Goal: Information Seeking & Learning: Understand process/instructions

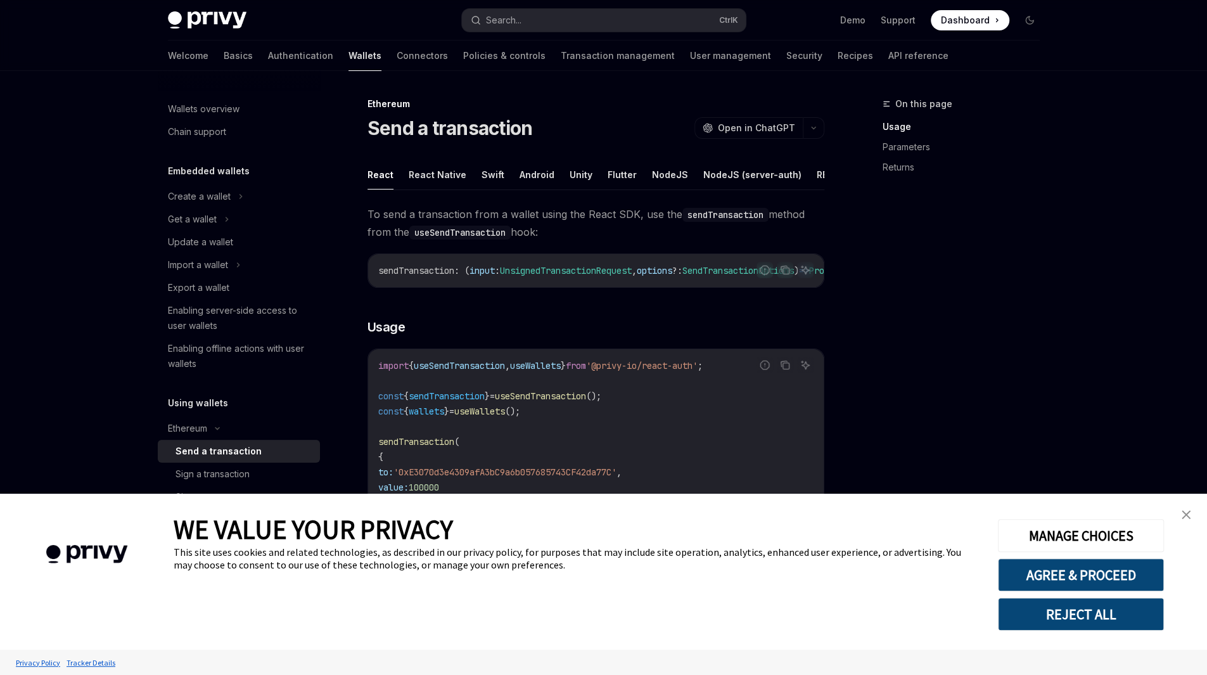
click at [1178, 521] on link "close banner" at bounding box center [1185, 514] width 25 height 25
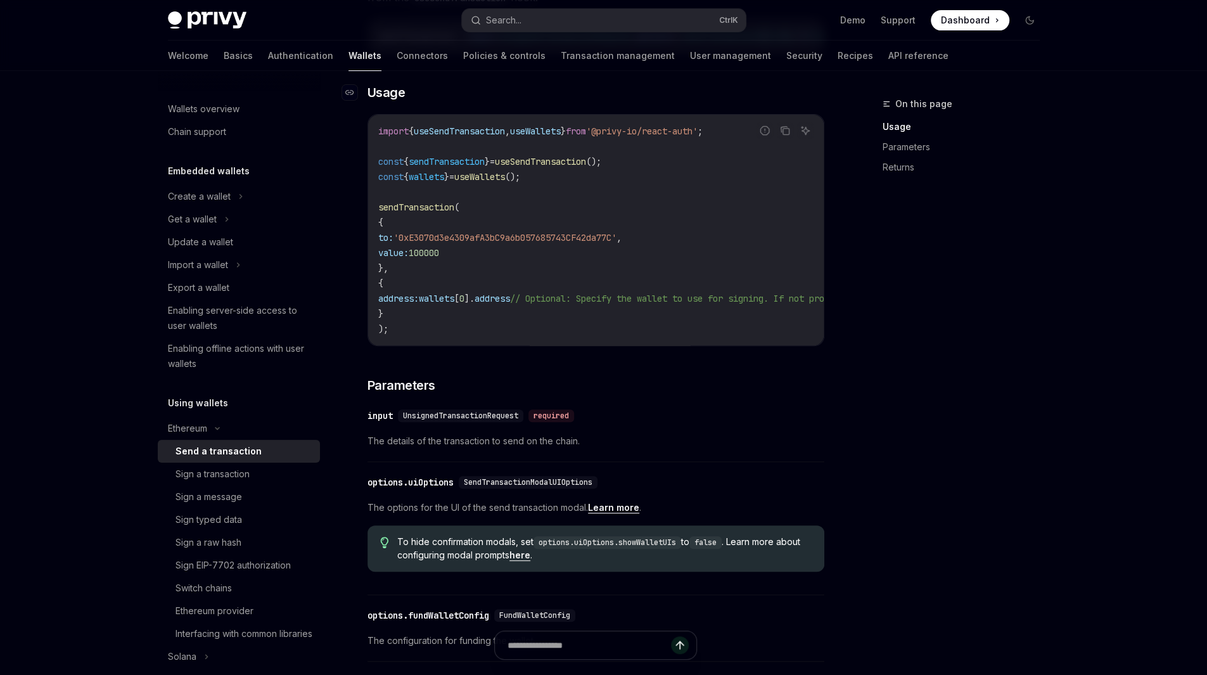
scroll to position [253, 0]
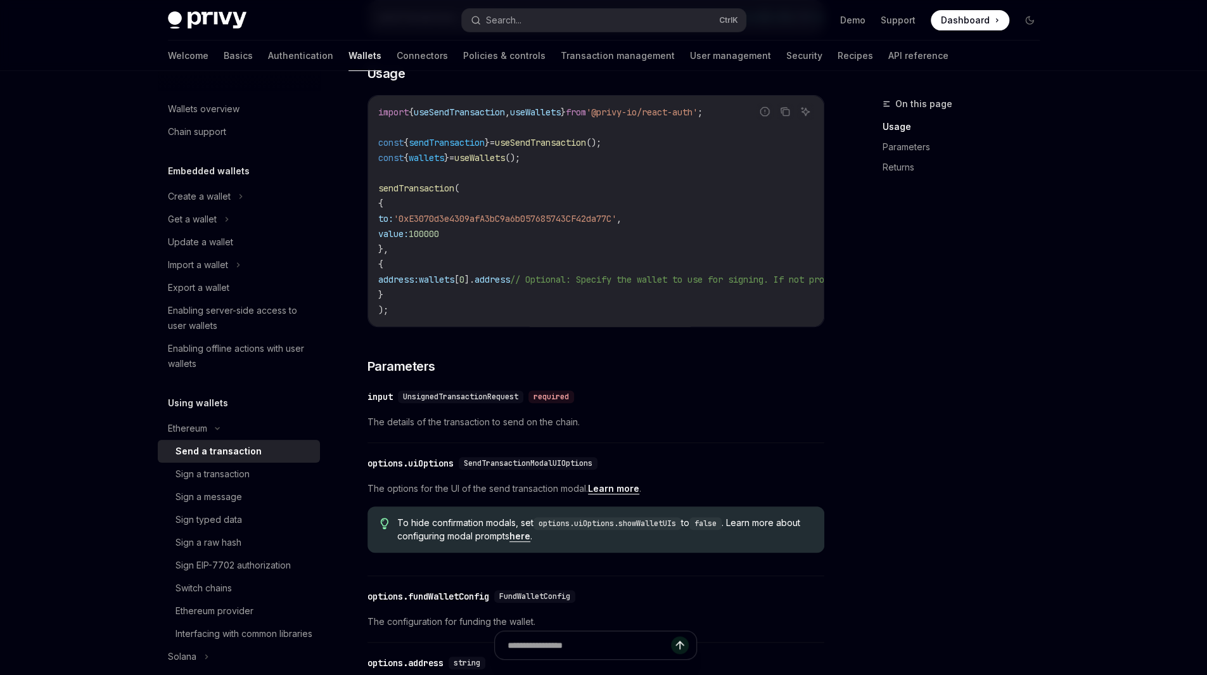
click at [504, 402] on span "UnsignedTransactionRequest" at bounding box center [460, 397] width 115 height 10
click at [888, 430] on div "On this page Usage Parameters Returns" at bounding box center [953, 385] width 193 height 578
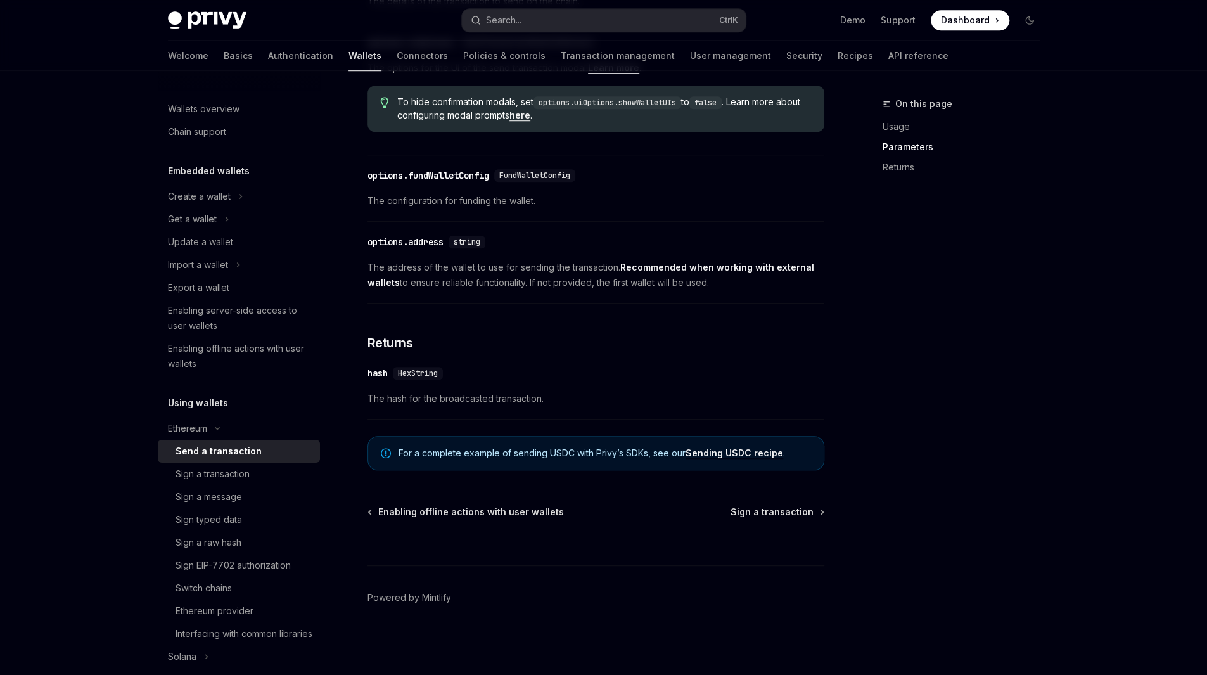
scroll to position [690, 0]
click at [239, 480] on div "Sign a transaction" at bounding box center [212, 473] width 74 height 15
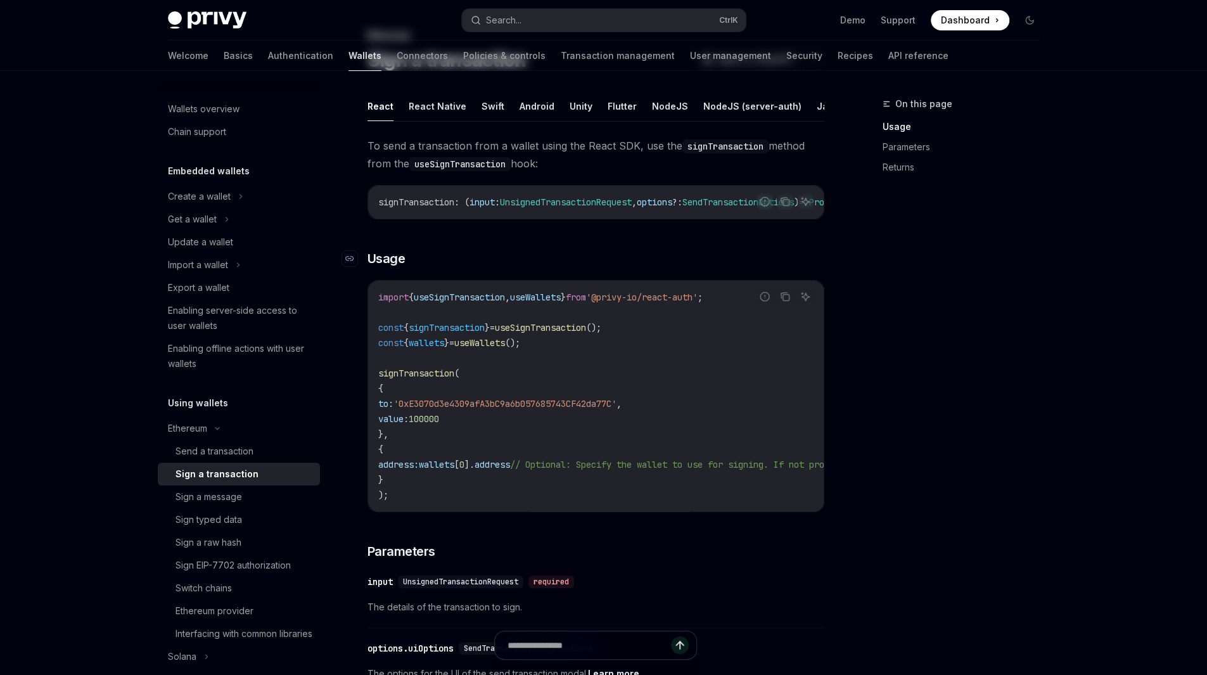
scroll to position [84, 0]
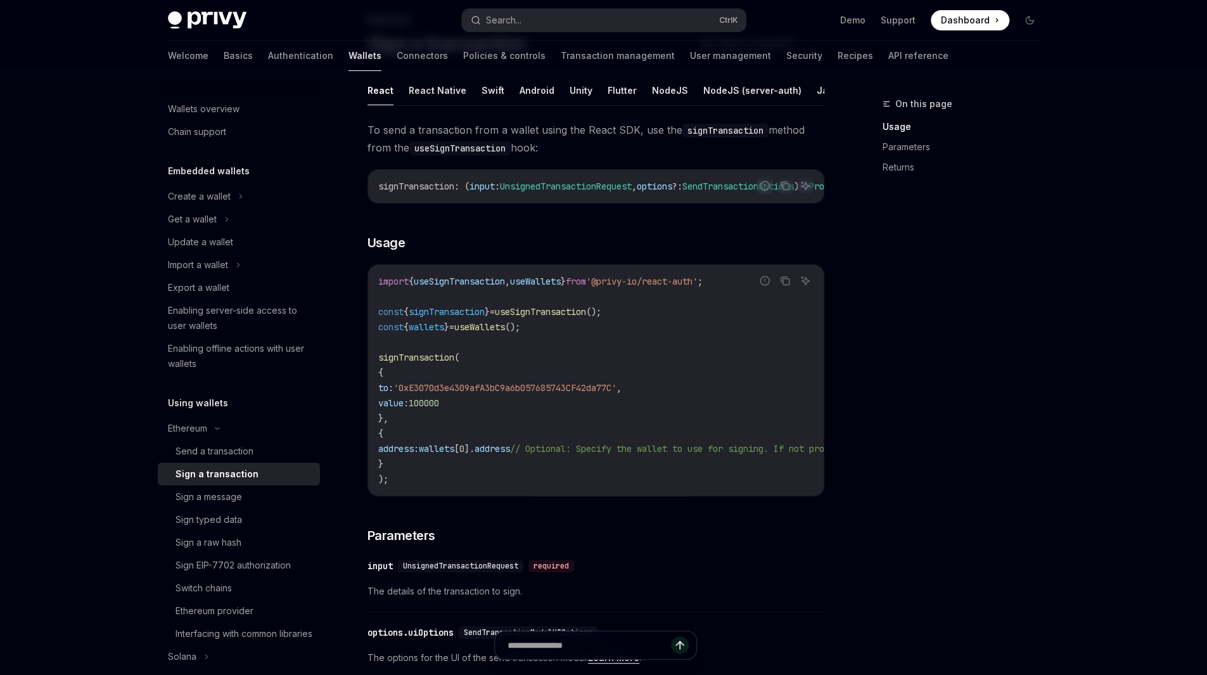
drag, startPoint x: 646, startPoint y: 502, endPoint x: 694, endPoint y: 511, distance: 48.3
click at [694, 495] on div "import { useSignTransaction , useWallets } from '@privy-io/react-auth' ; const …" at bounding box center [596, 380] width 456 height 231
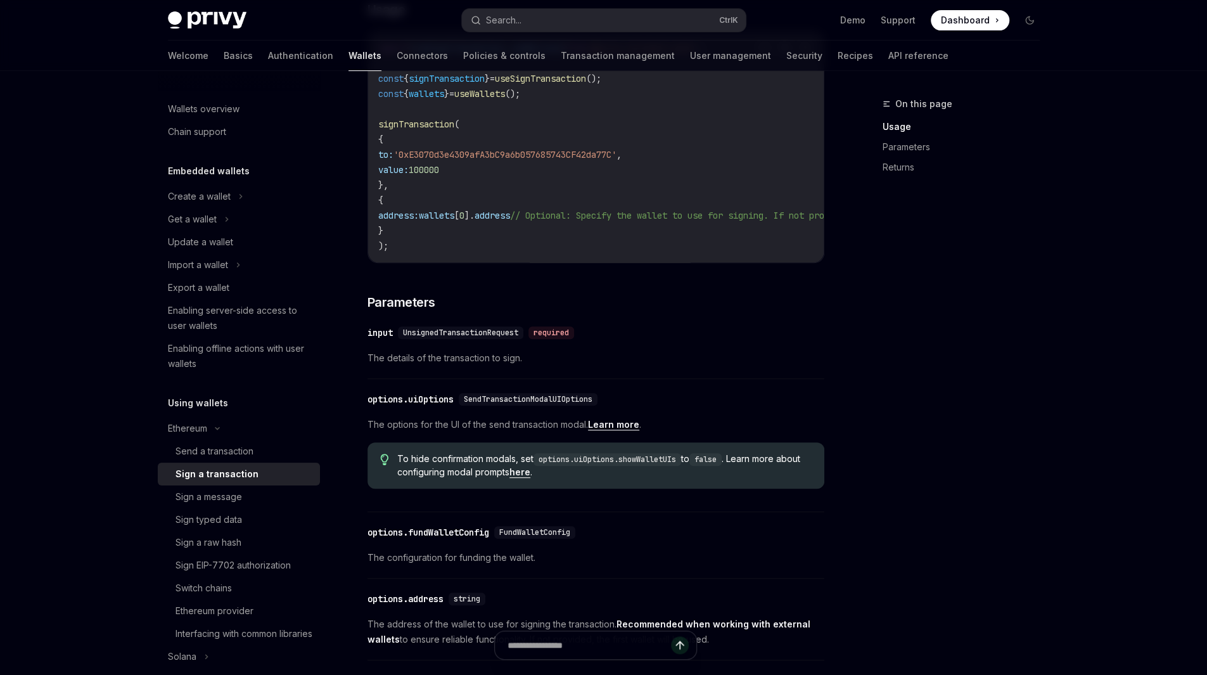
scroll to position [338, 0]
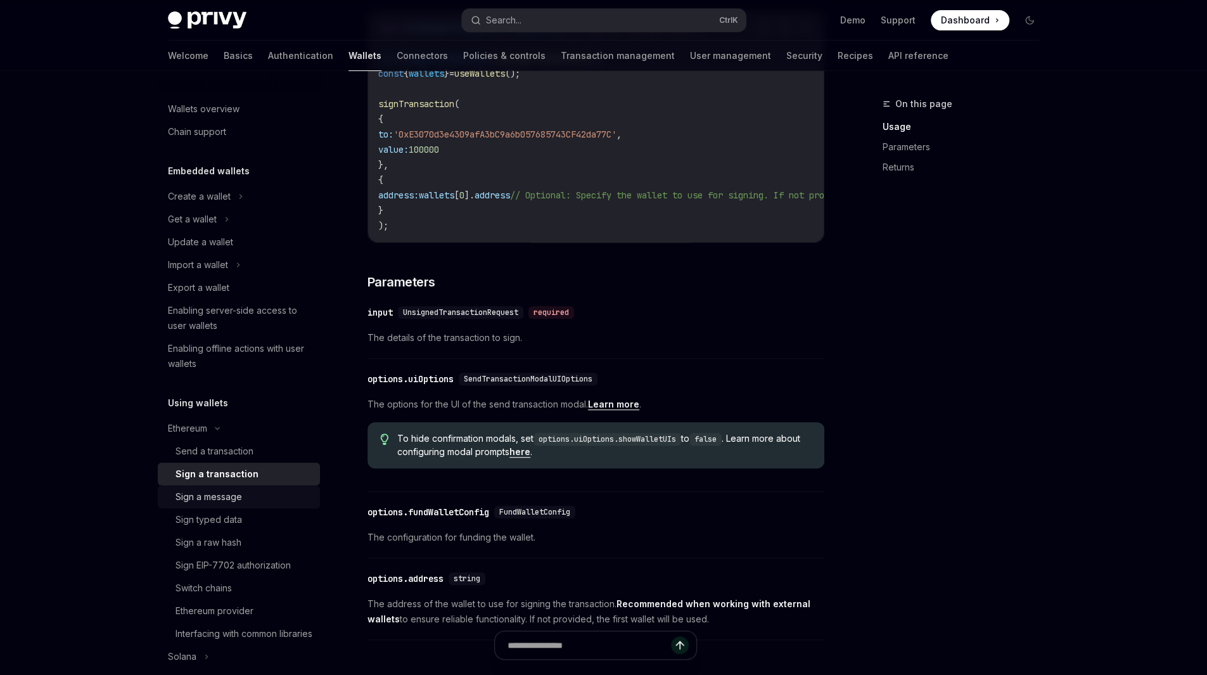
click at [212, 492] on div "Sign a message" at bounding box center [208, 496] width 67 height 15
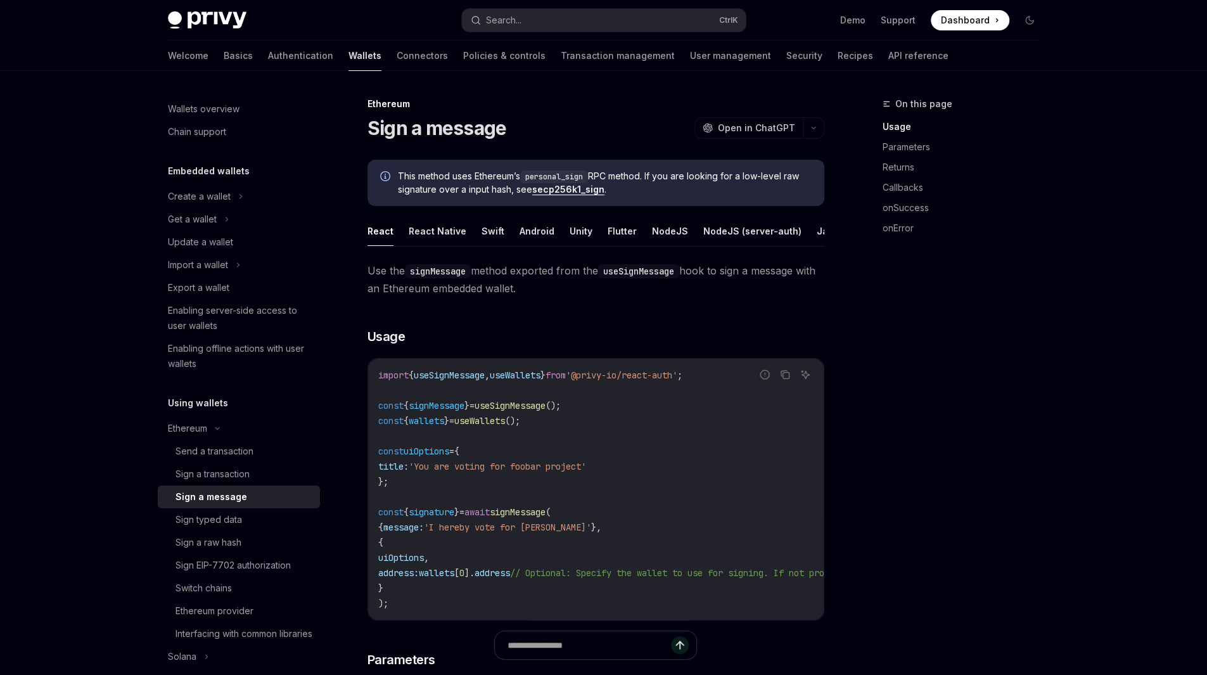
scroll to position [84, 0]
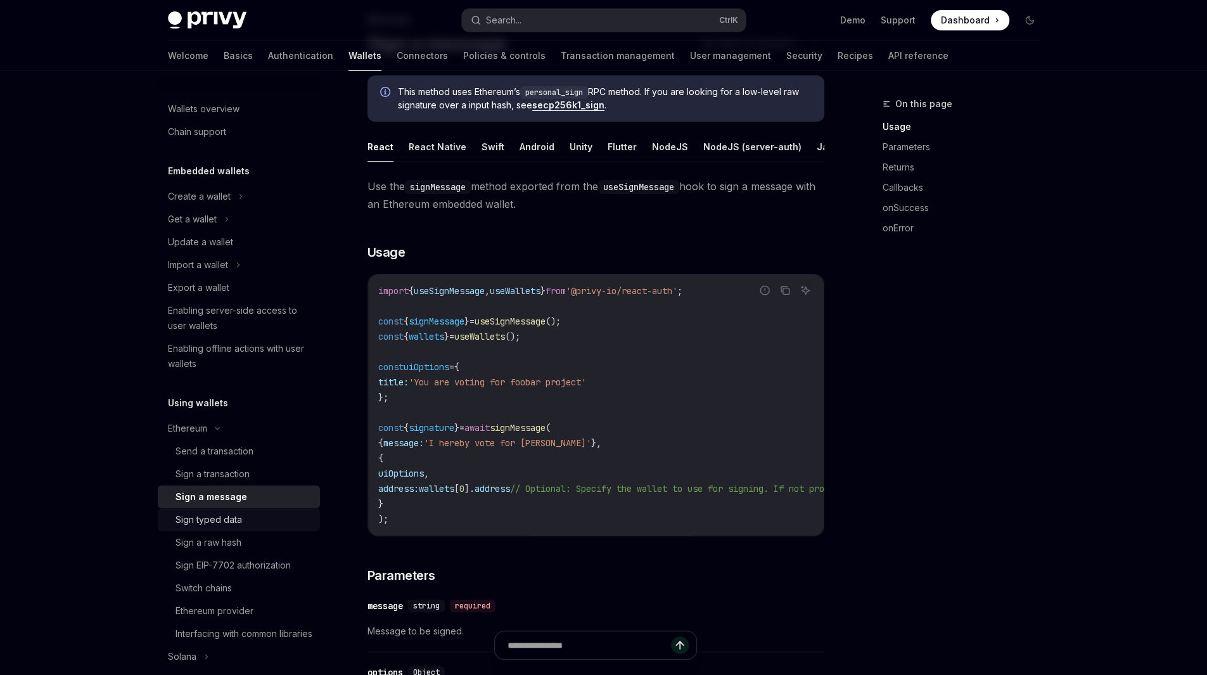
click at [207, 514] on div "Sign typed data" at bounding box center [208, 519] width 67 height 15
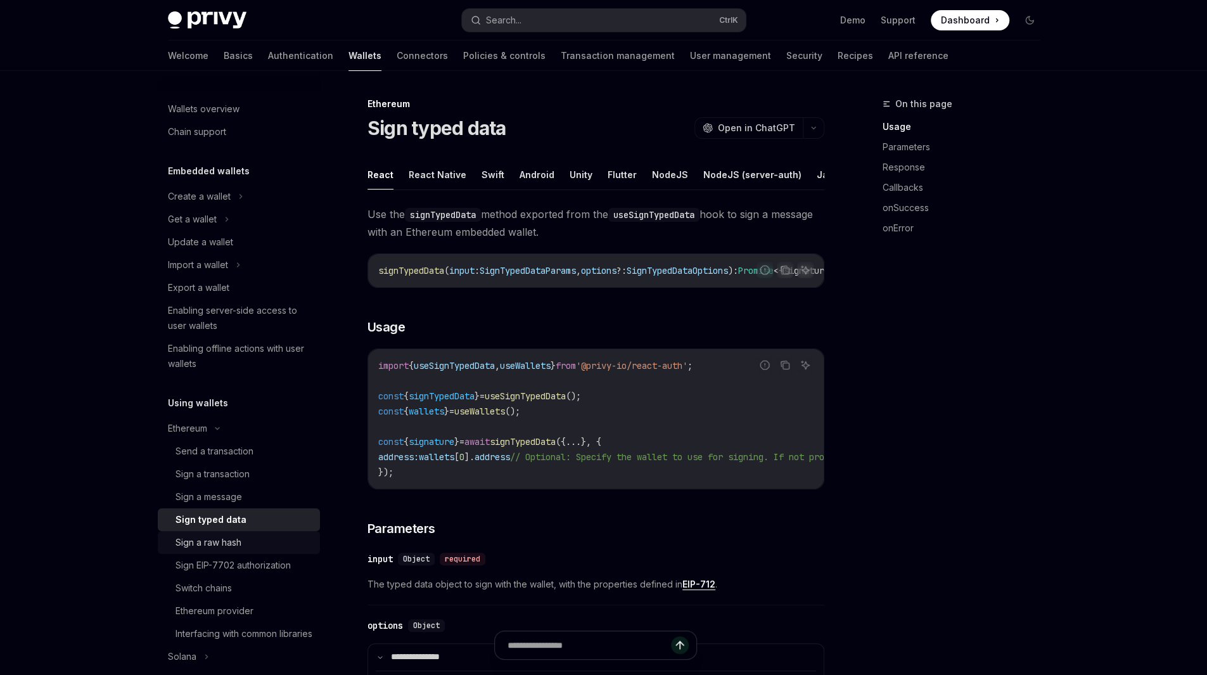
click at [236, 548] on div "Sign a raw hash" at bounding box center [208, 542] width 66 height 15
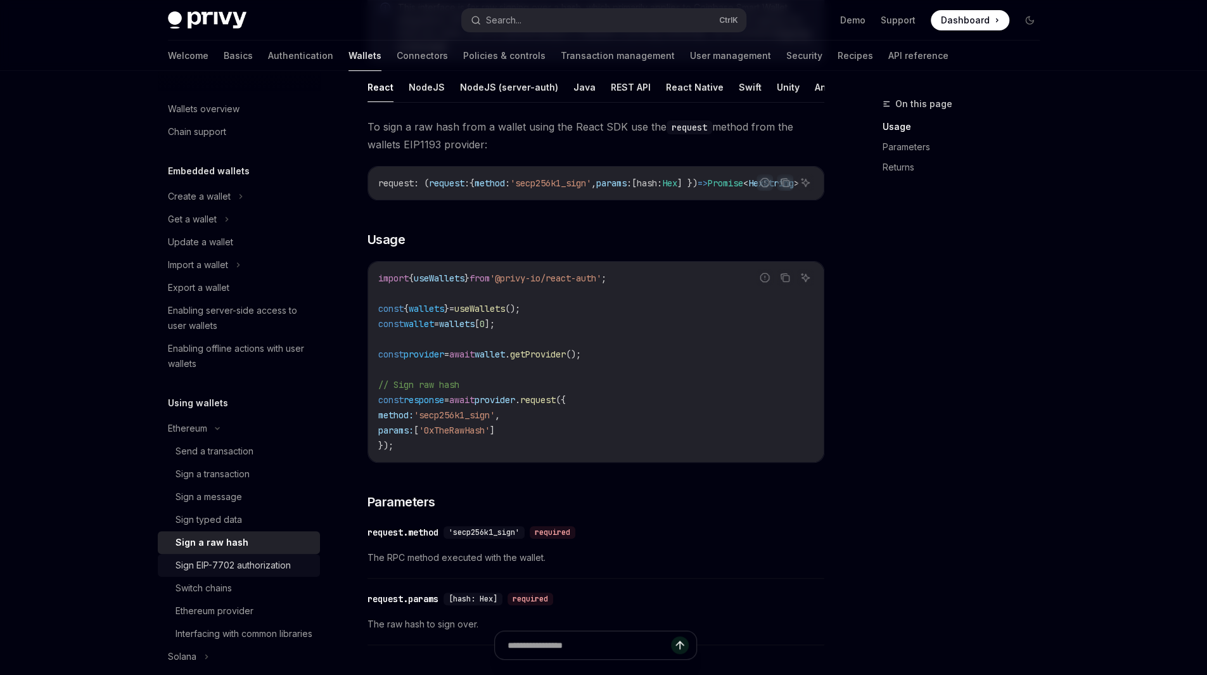
scroll to position [84, 0]
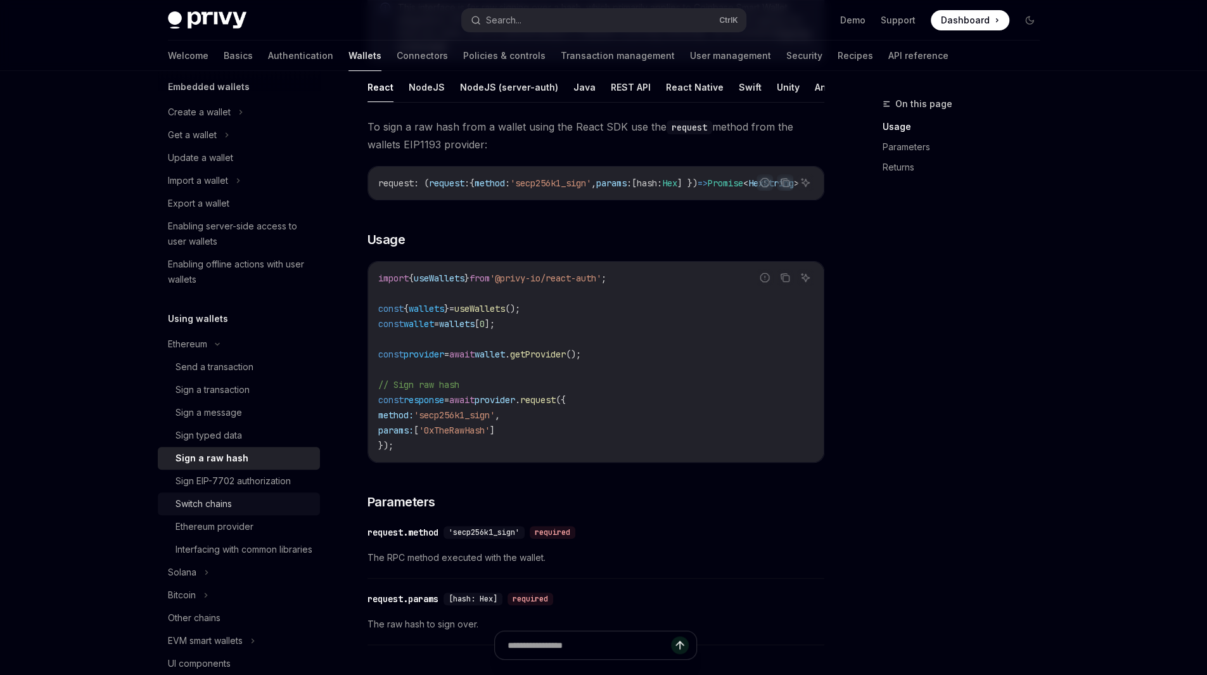
click at [272, 511] on div "Switch chains" at bounding box center [243, 503] width 137 height 15
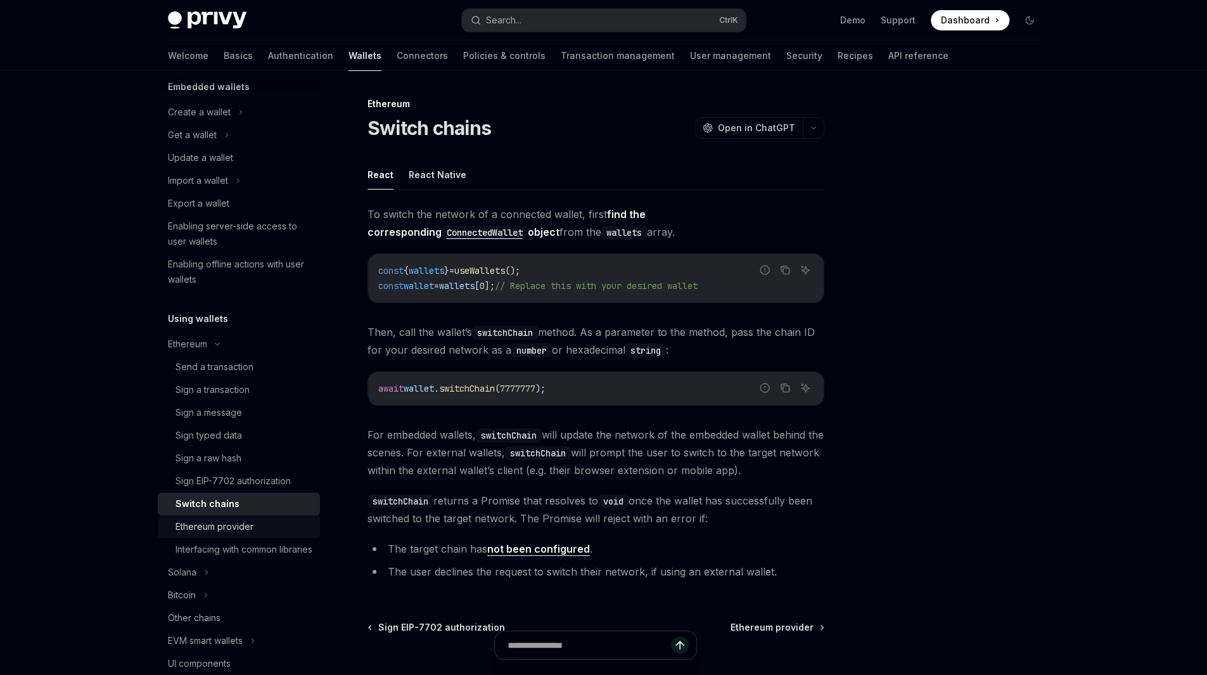
click at [242, 537] on link "Ethereum provider" at bounding box center [239, 526] width 162 height 23
type textarea "*"
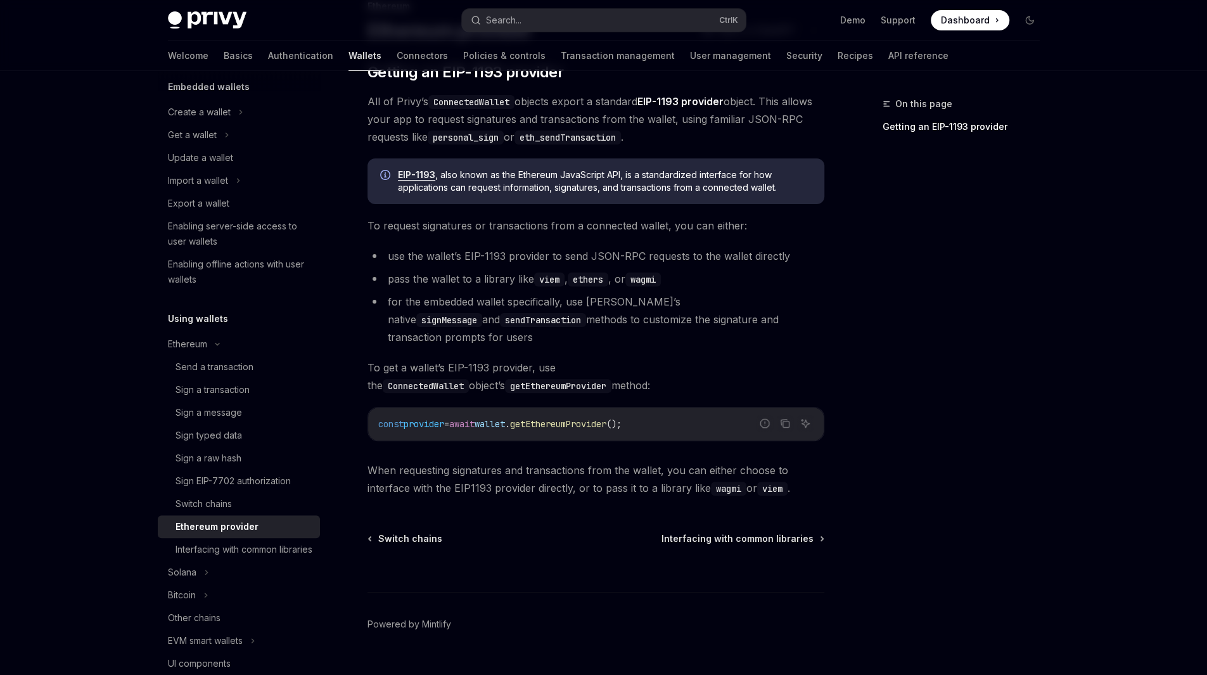
scroll to position [105, 0]
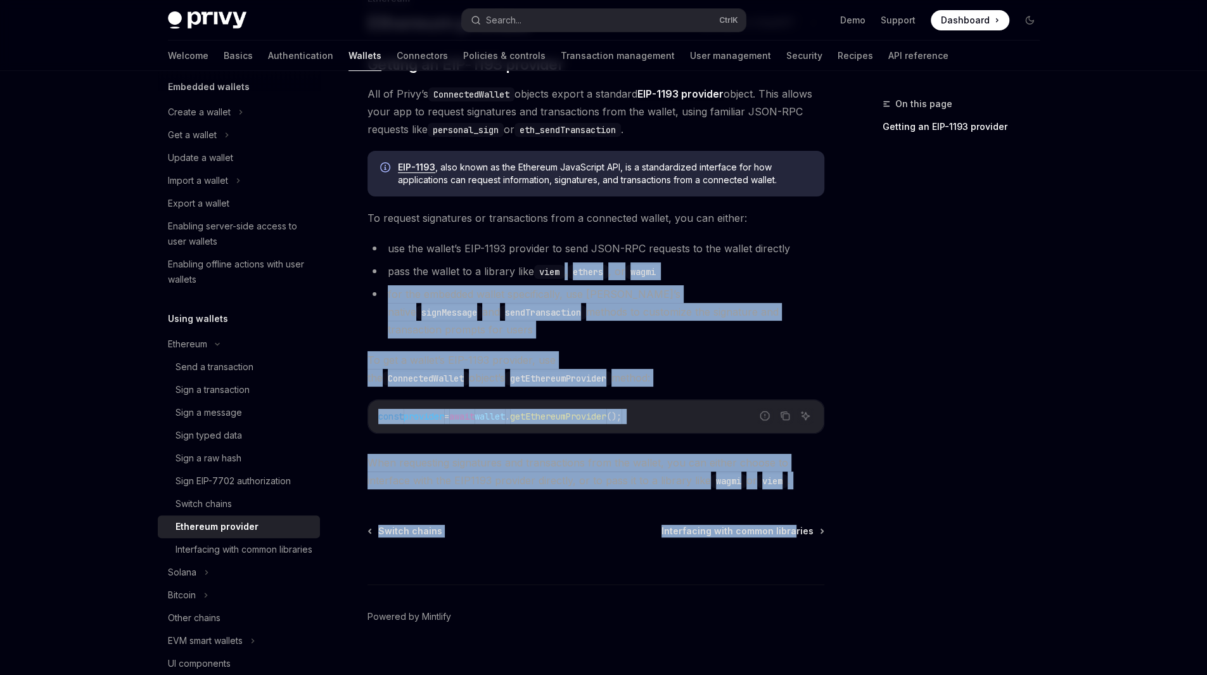
drag, startPoint x: 798, startPoint y: 483, endPoint x: 678, endPoint y: 336, distance: 189.6
click at [573, 293] on div "Ethereum Ethereum provider OpenAI Open in ChatGPT OpenAI Open in ChatGPT ​ Gett…" at bounding box center [476, 342] width 699 height 703
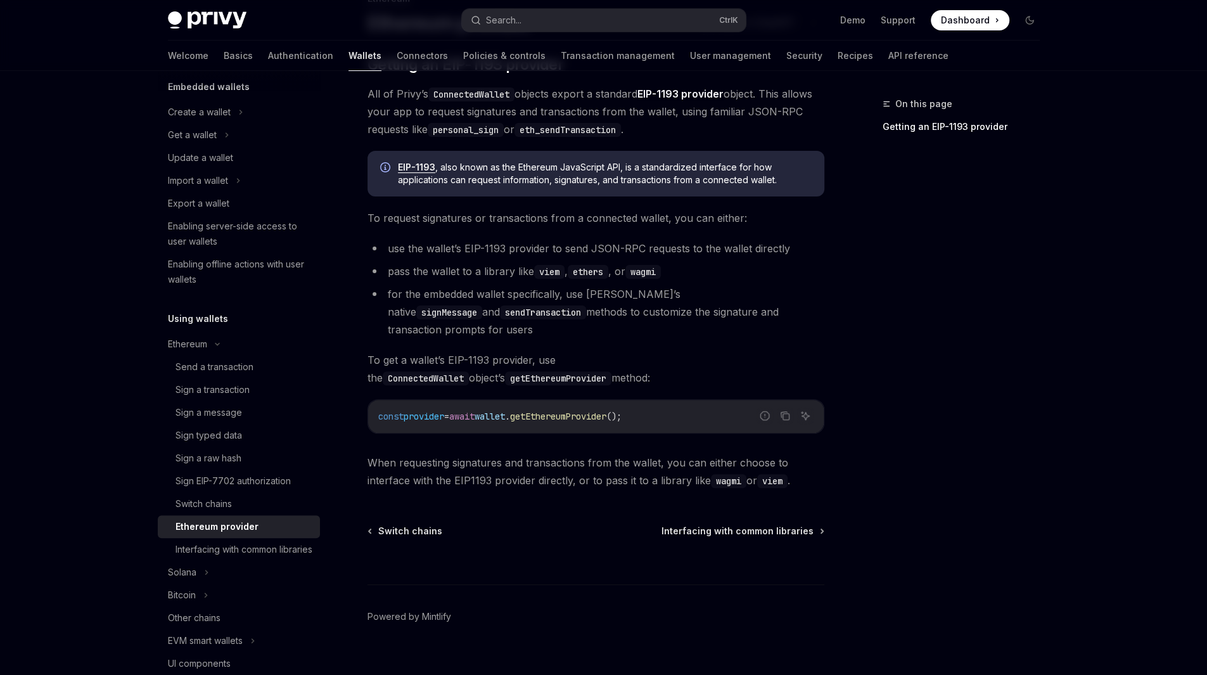
click at [852, 394] on div "On this page Getting an EIP-1193 provider Ethereum Ethereum provider OpenAI Ope…" at bounding box center [604, 330] width 892 height 728
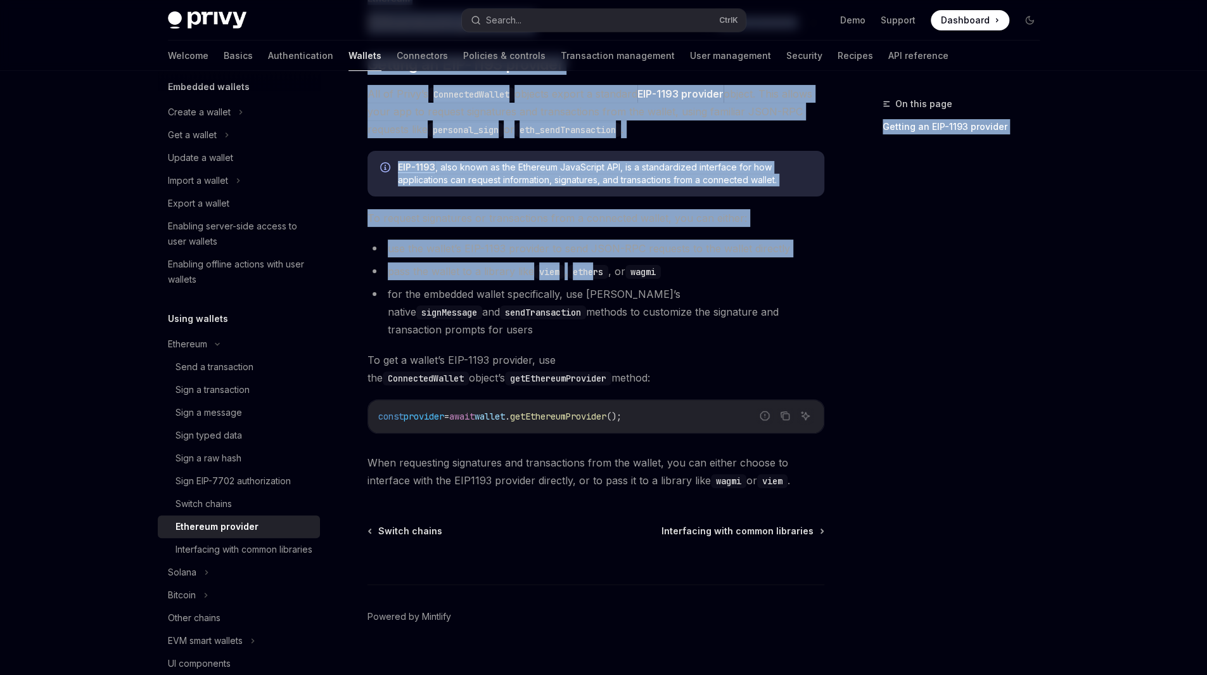
drag, startPoint x: 847, startPoint y: 459, endPoint x: 788, endPoint y: 367, distance: 110.0
click at [601, 278] on div "On this page Getting an EIP-1193 provider Ethereum Ethereum provider OpenAI Ope…" at bounding box center [604, 330] width 892 height 728
click at [865, 450] on div "On this page Getting an EIP-1193 provider" at bounding box center [953, 385] width 193 height 578
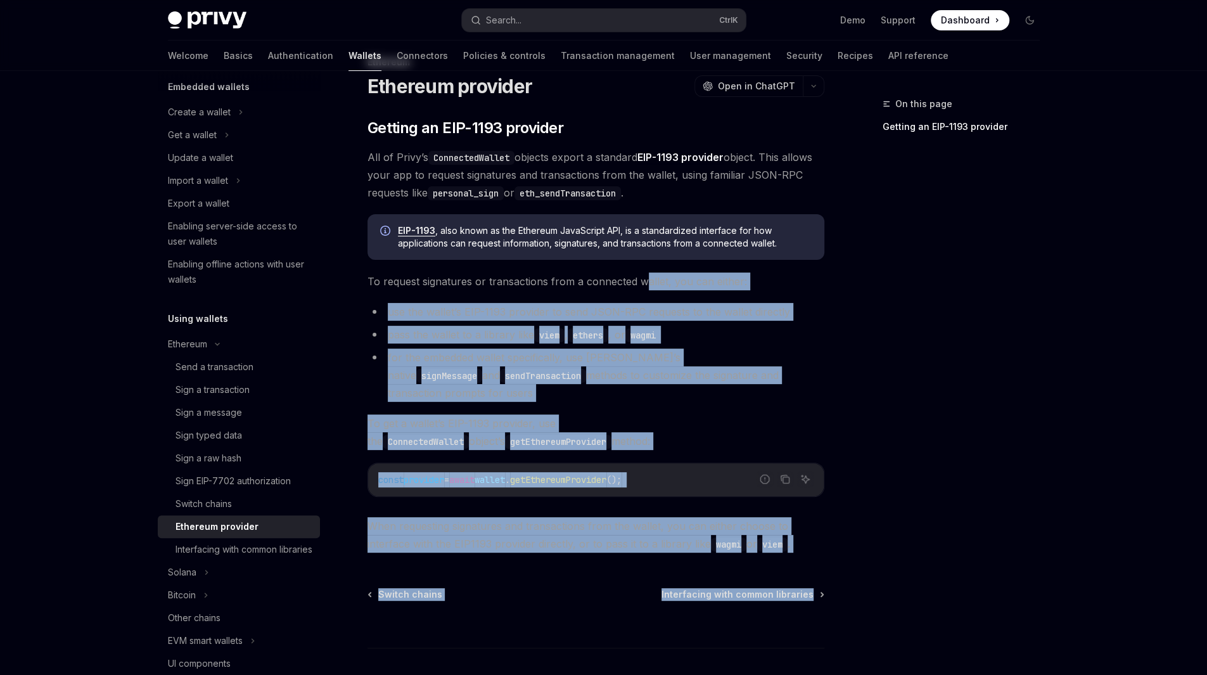
scroll to position [0, 0]
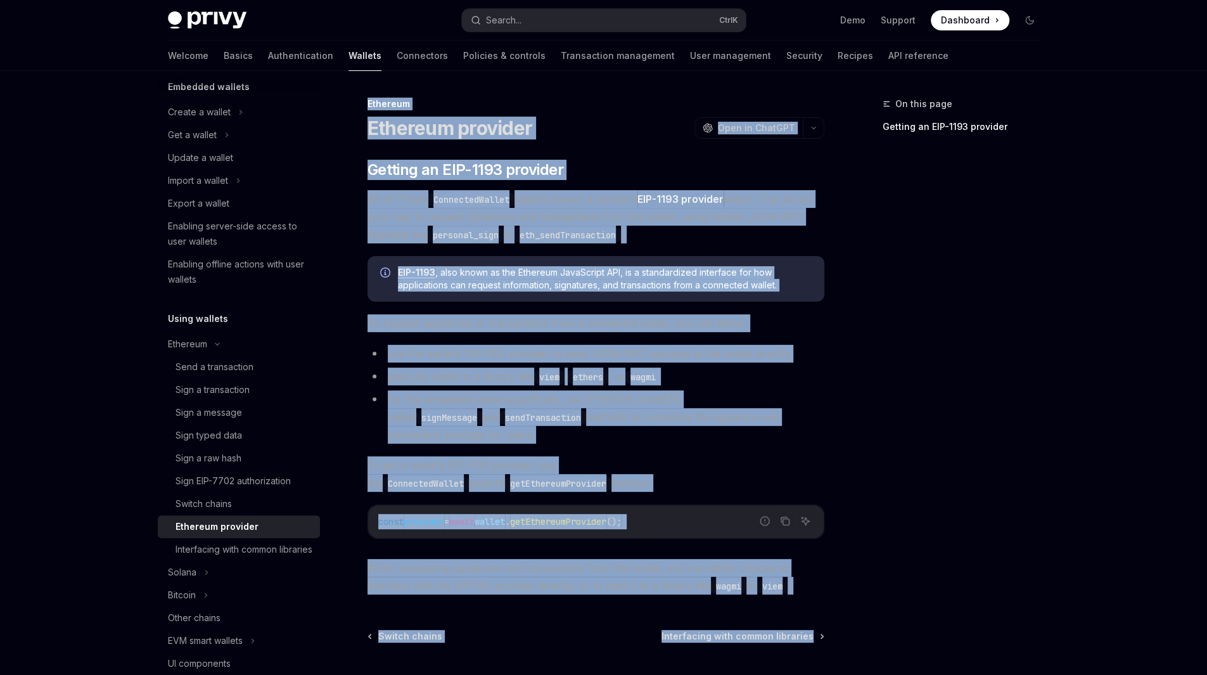
drag, startPoint x: 696, startPoint y: 394, endPoint x: 360, endPoint y: 106, distance: 442.1
click at [360, 106] on div "On this page Getting an EIP-1193 provider Ethereum Ethereum provider OpenAI Ope…" at bounding box center [604, 435] width 892 height 728
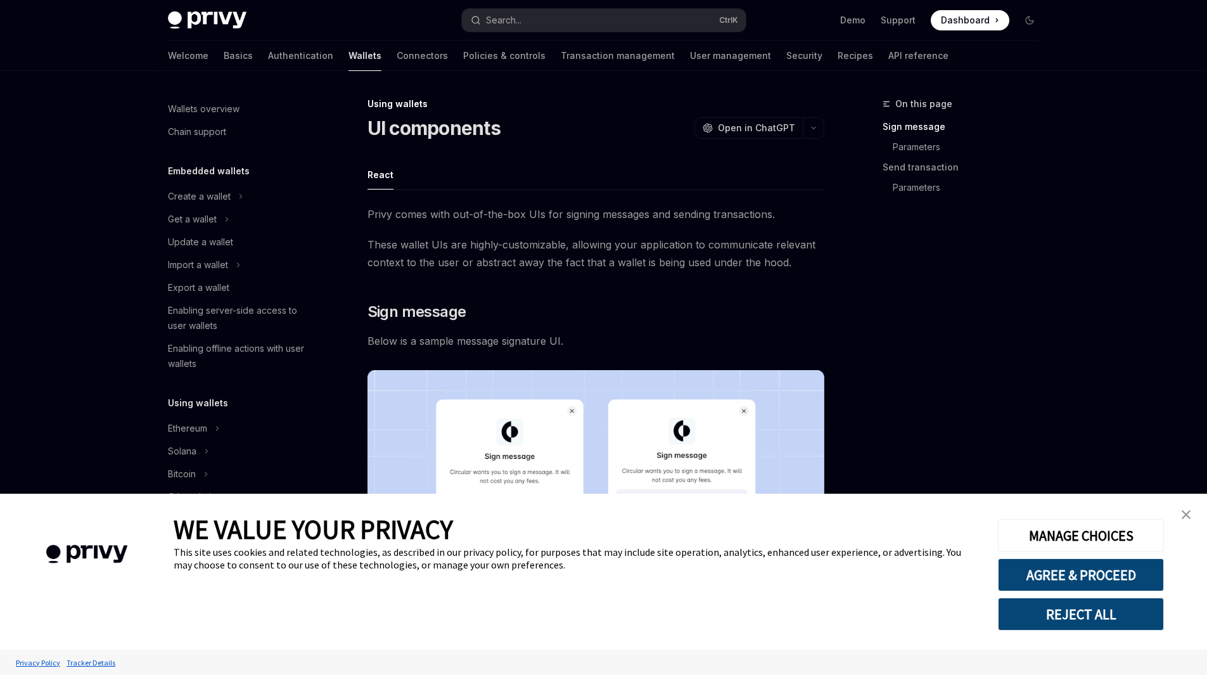
type textarea "*"
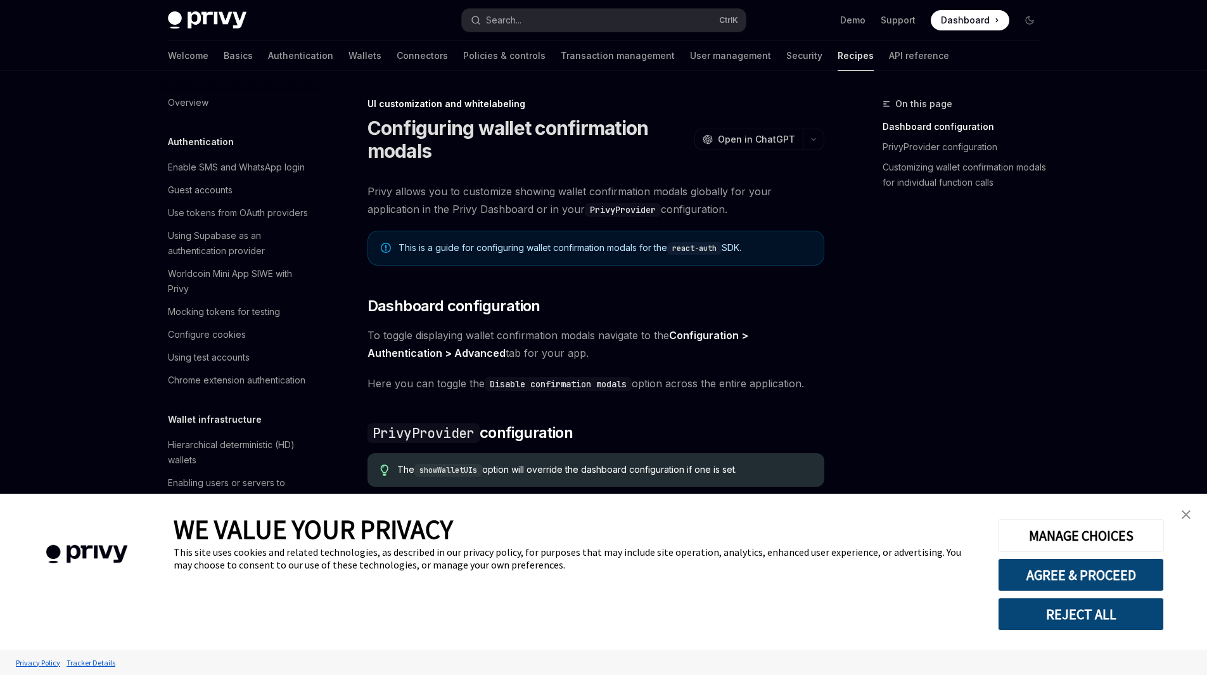
type textarea "*"
